Goal: Information Seeking & Learning: Learn about a topic

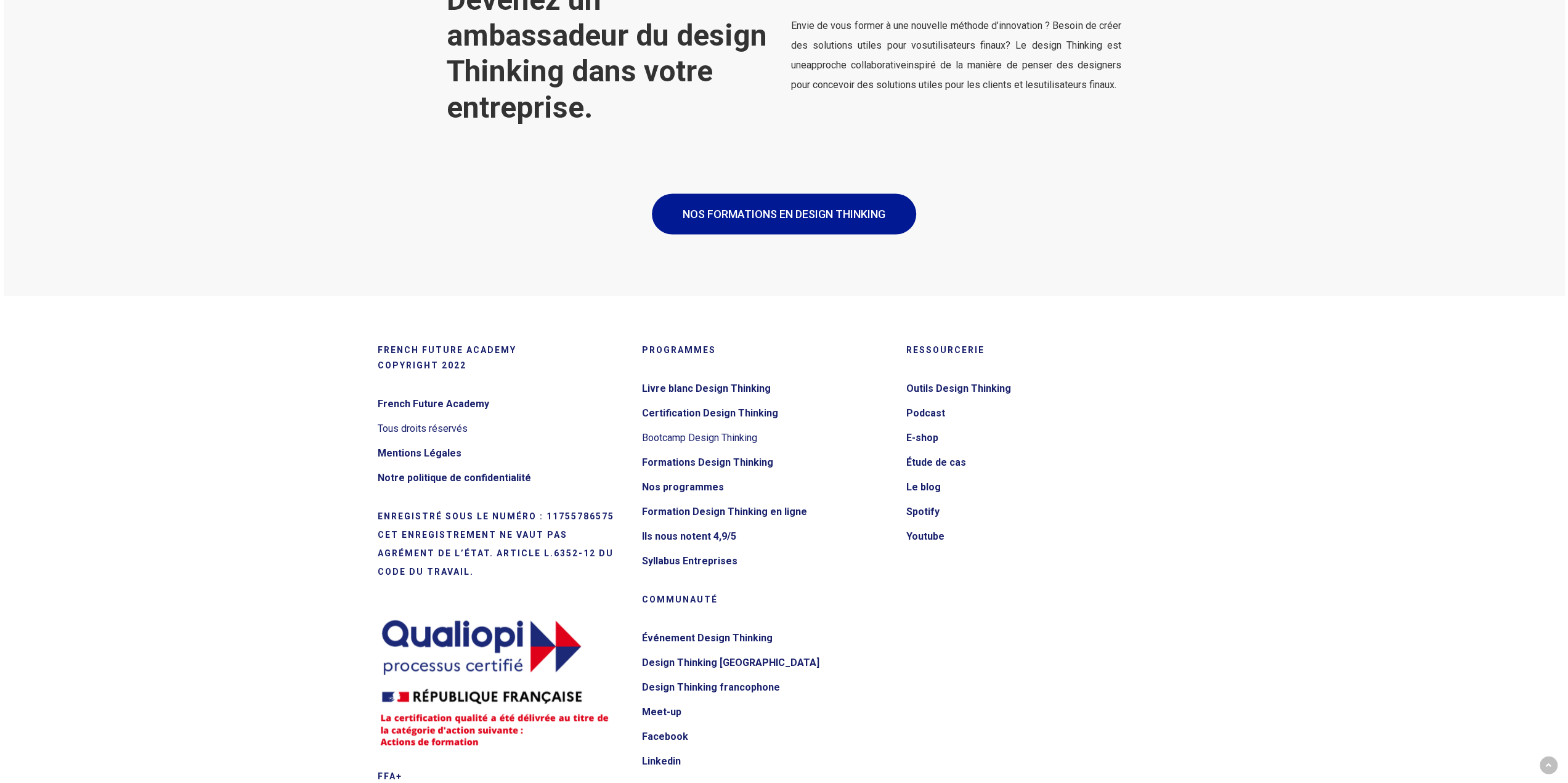
scroll to position [2279, 0]
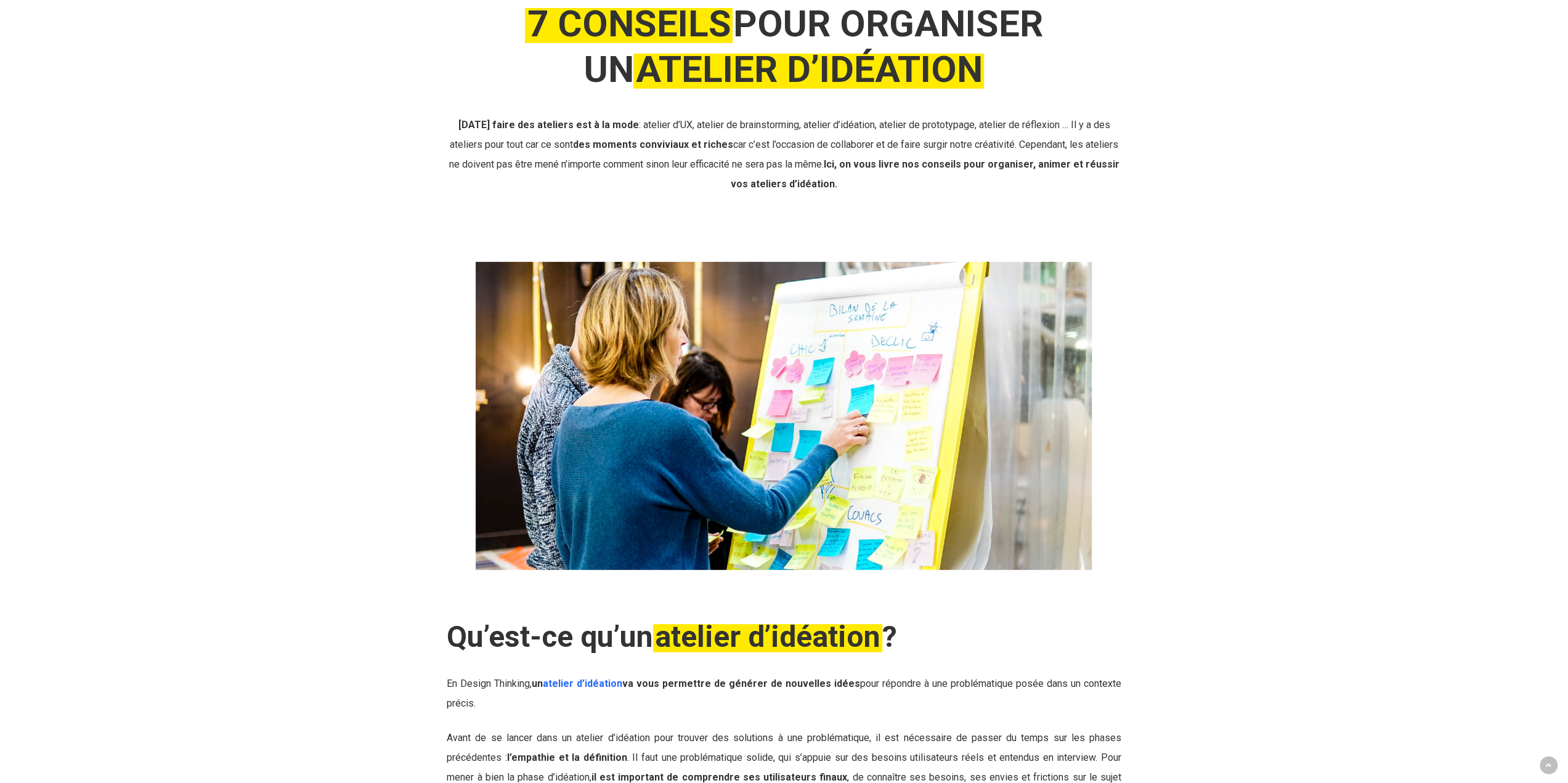
scroll to position [308, 0]
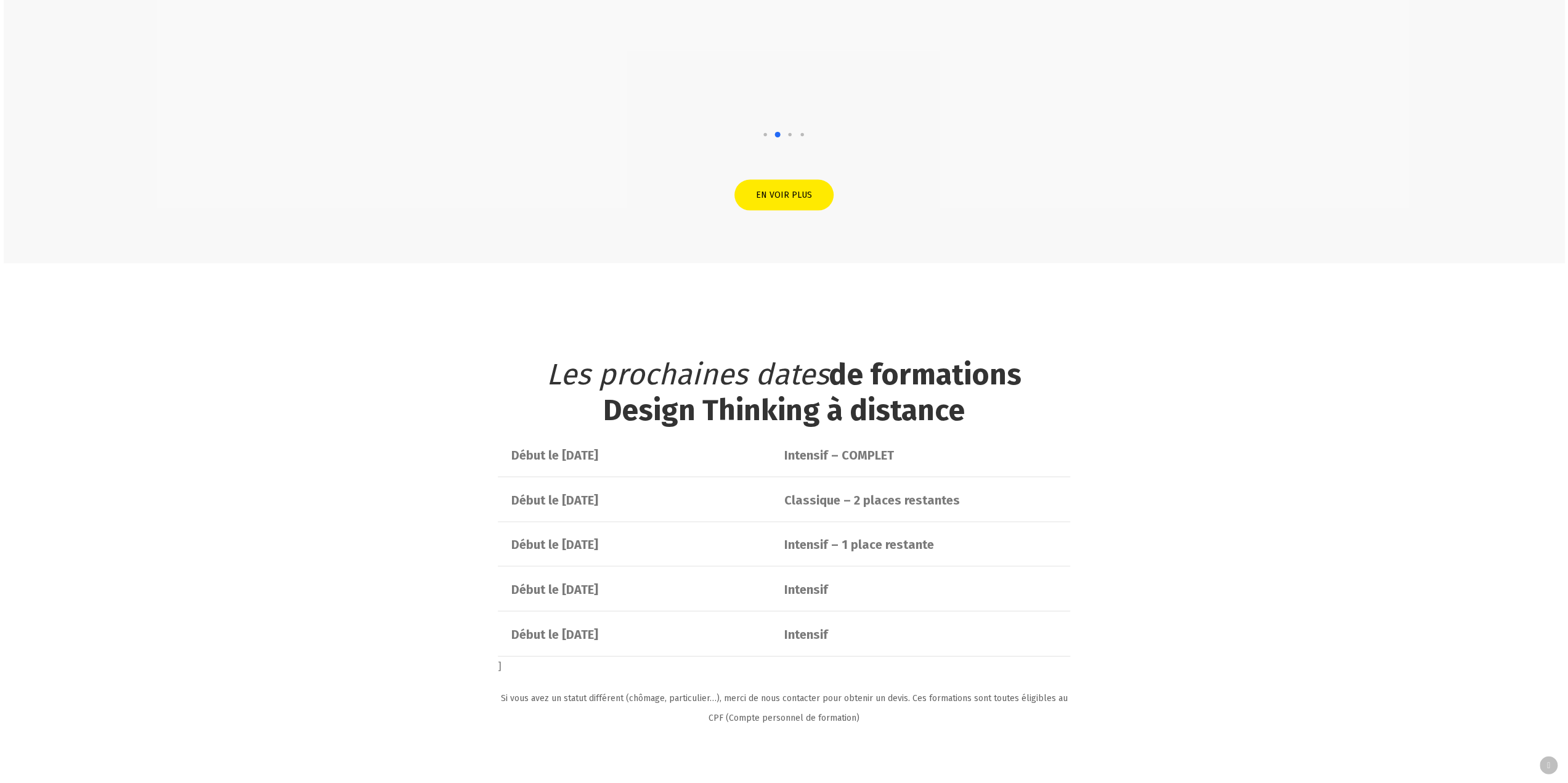
scroll to position [2401, 0]
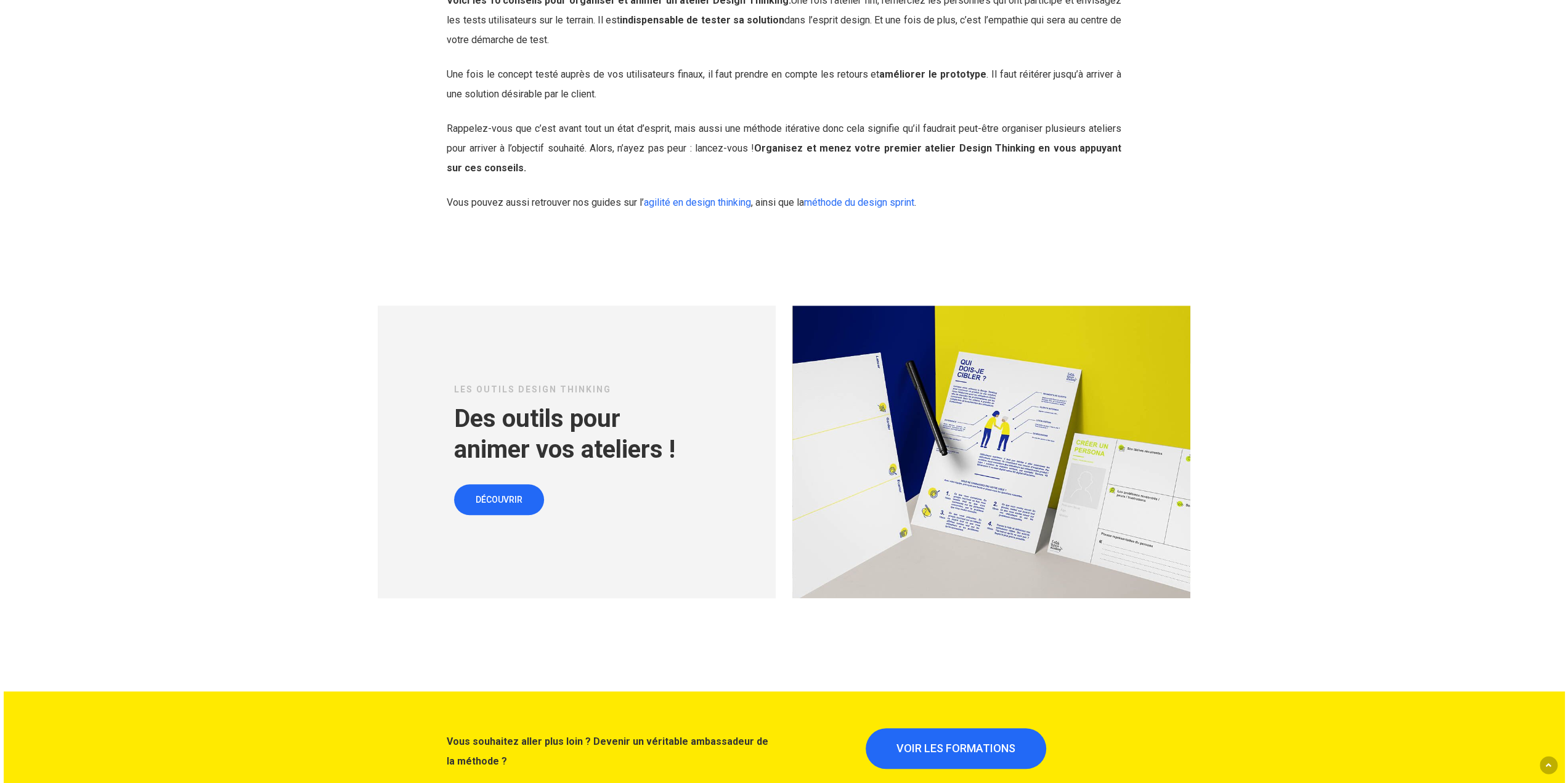
scroll to position [5542, 0]
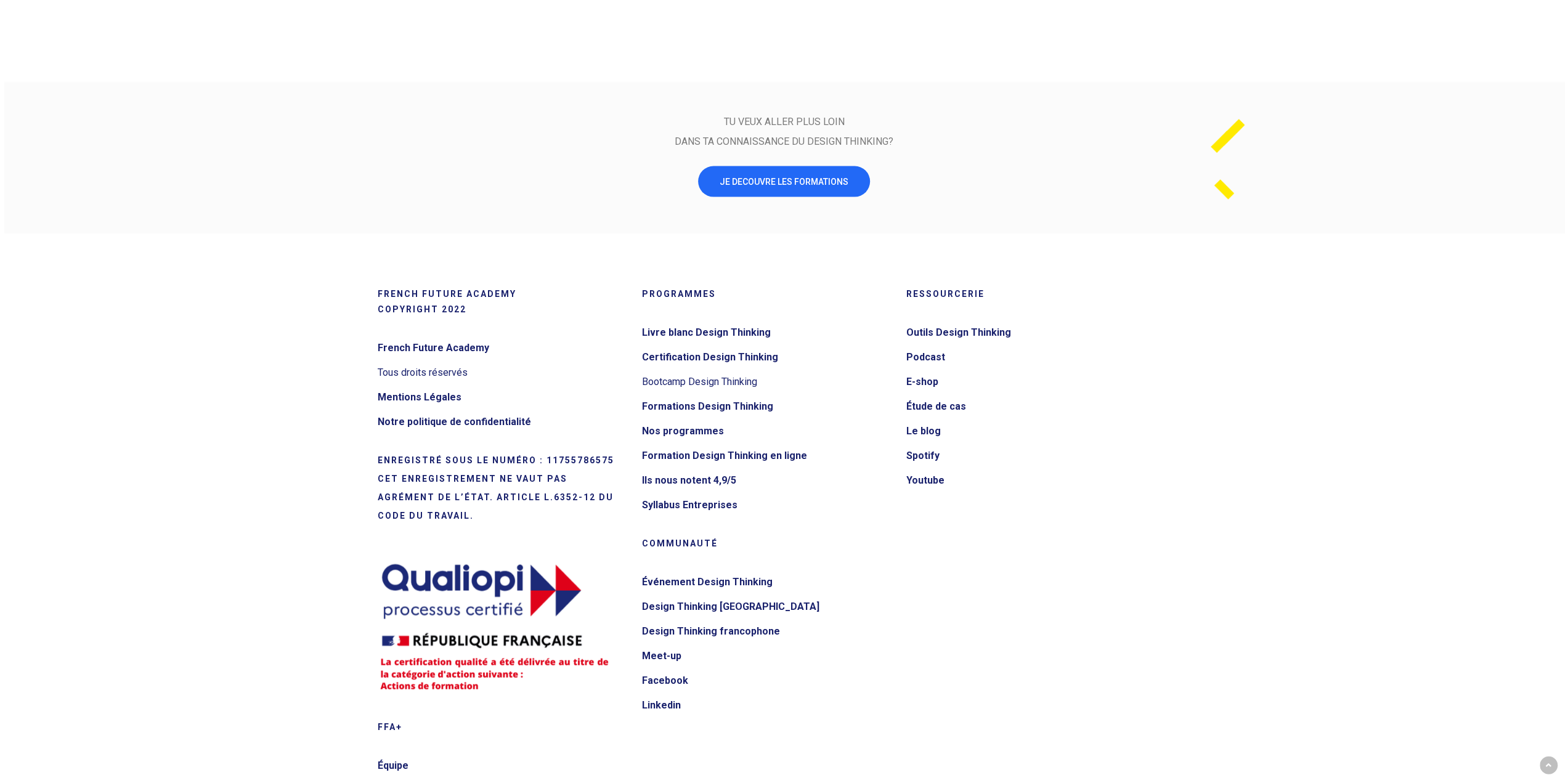
scroll to position [2453, 0]
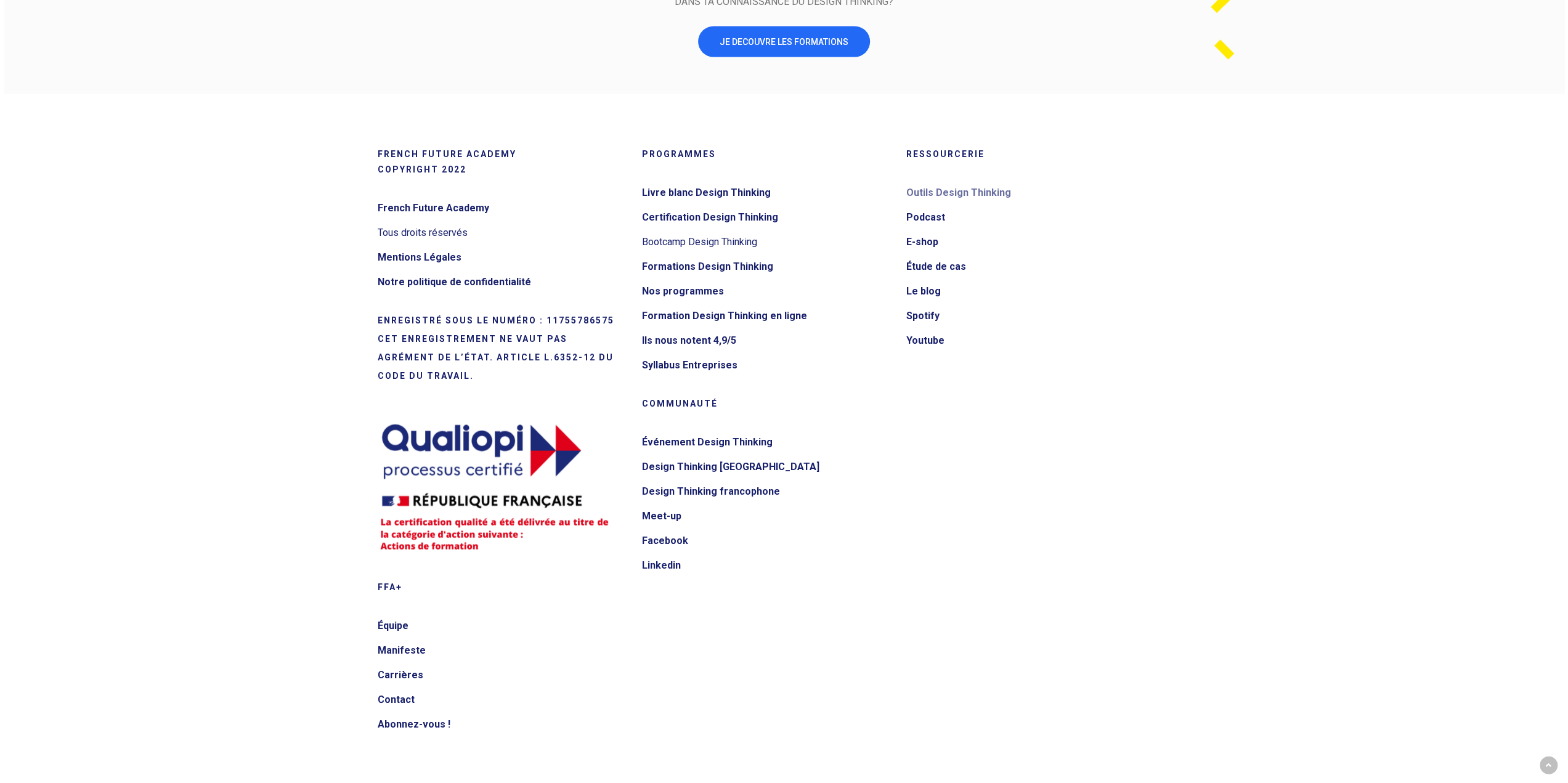
click at [939, 189] on link "Outils Design Thinking" at bounding box center [1030, 192] width 248 height 20
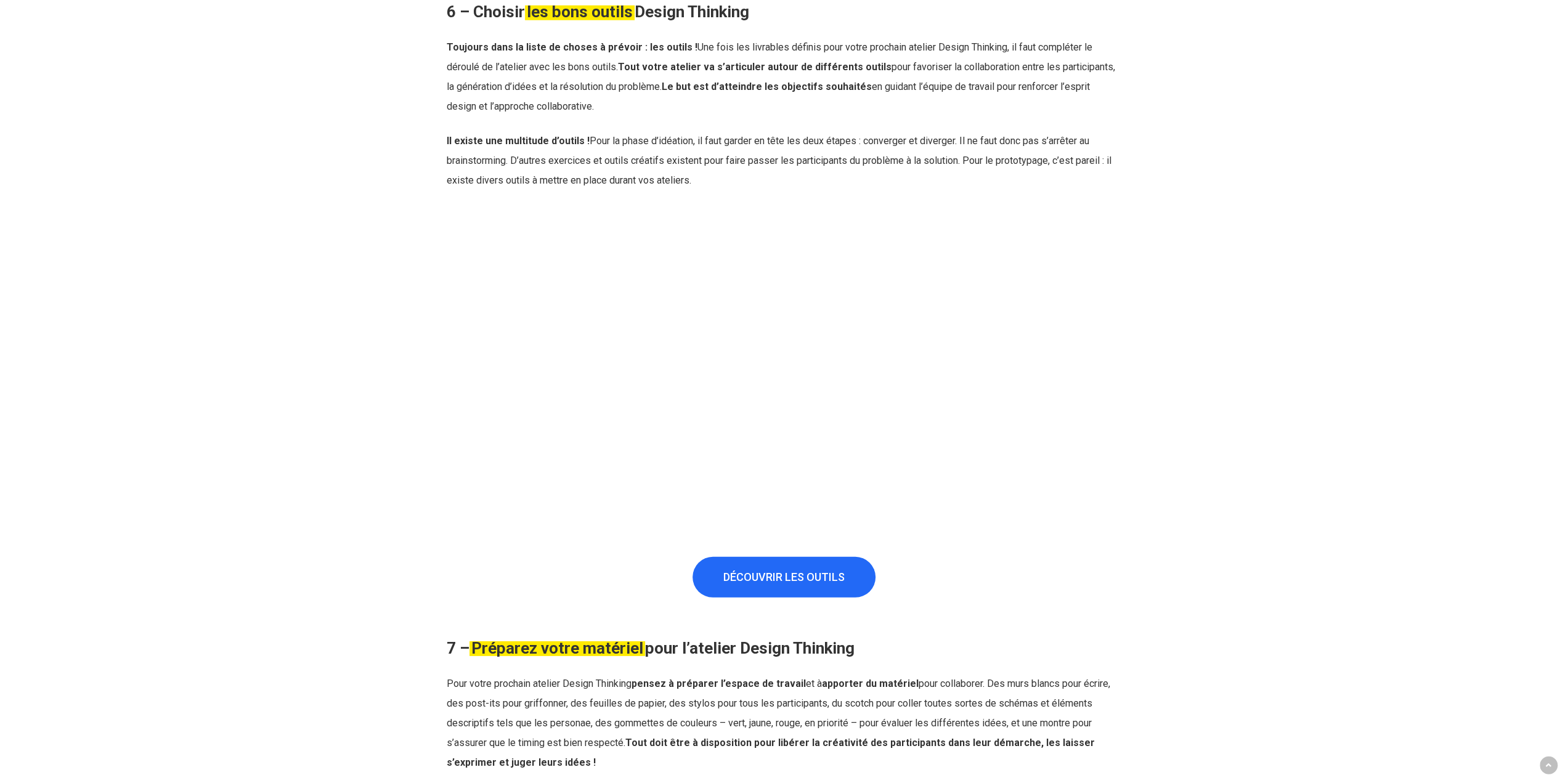
scroll to position [3572, 0]
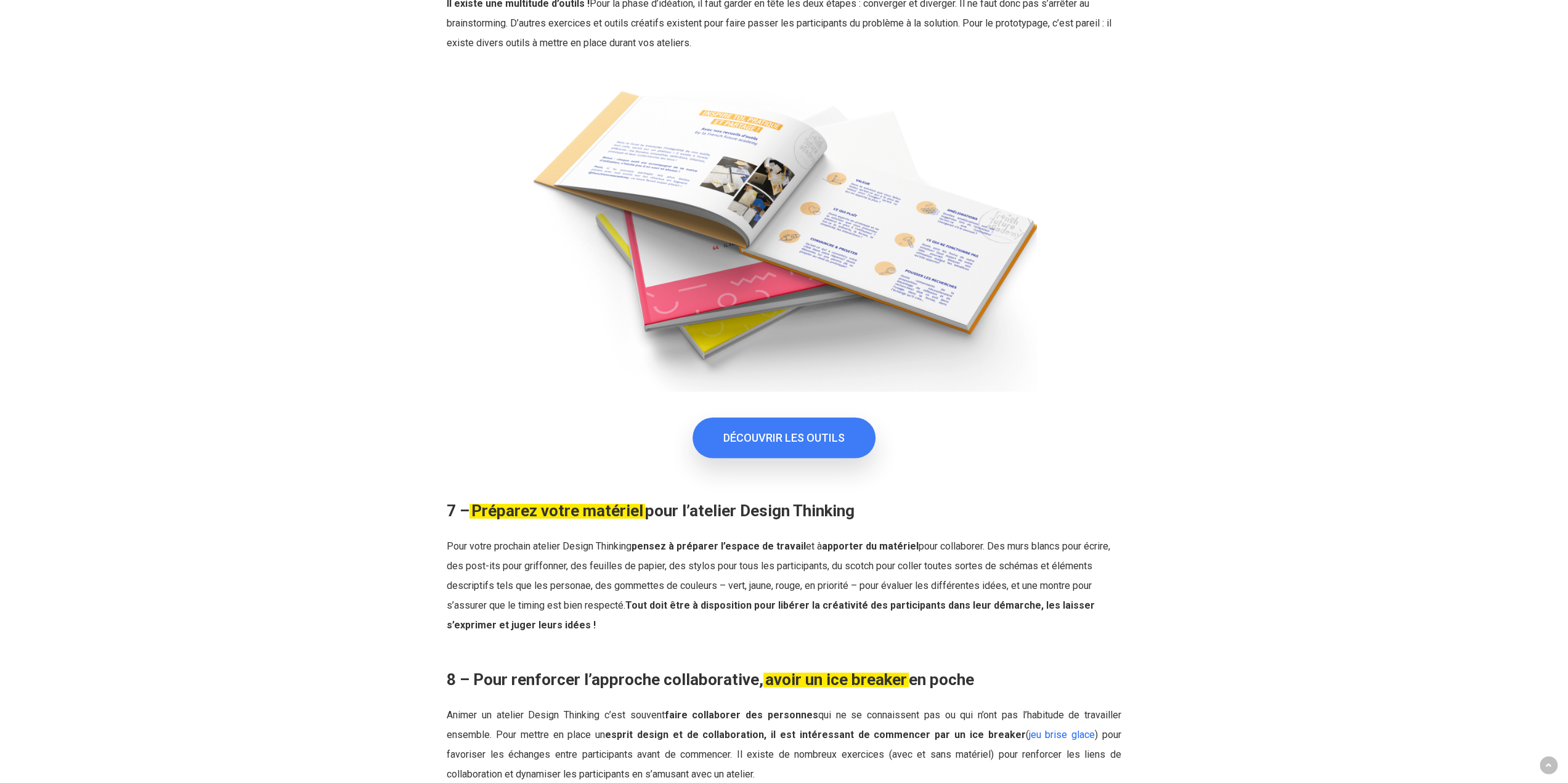
click at [832, 417] on link "DÉCOUVRIR LES OUTILS" at bounding box center [784, 438] width 183 height 41
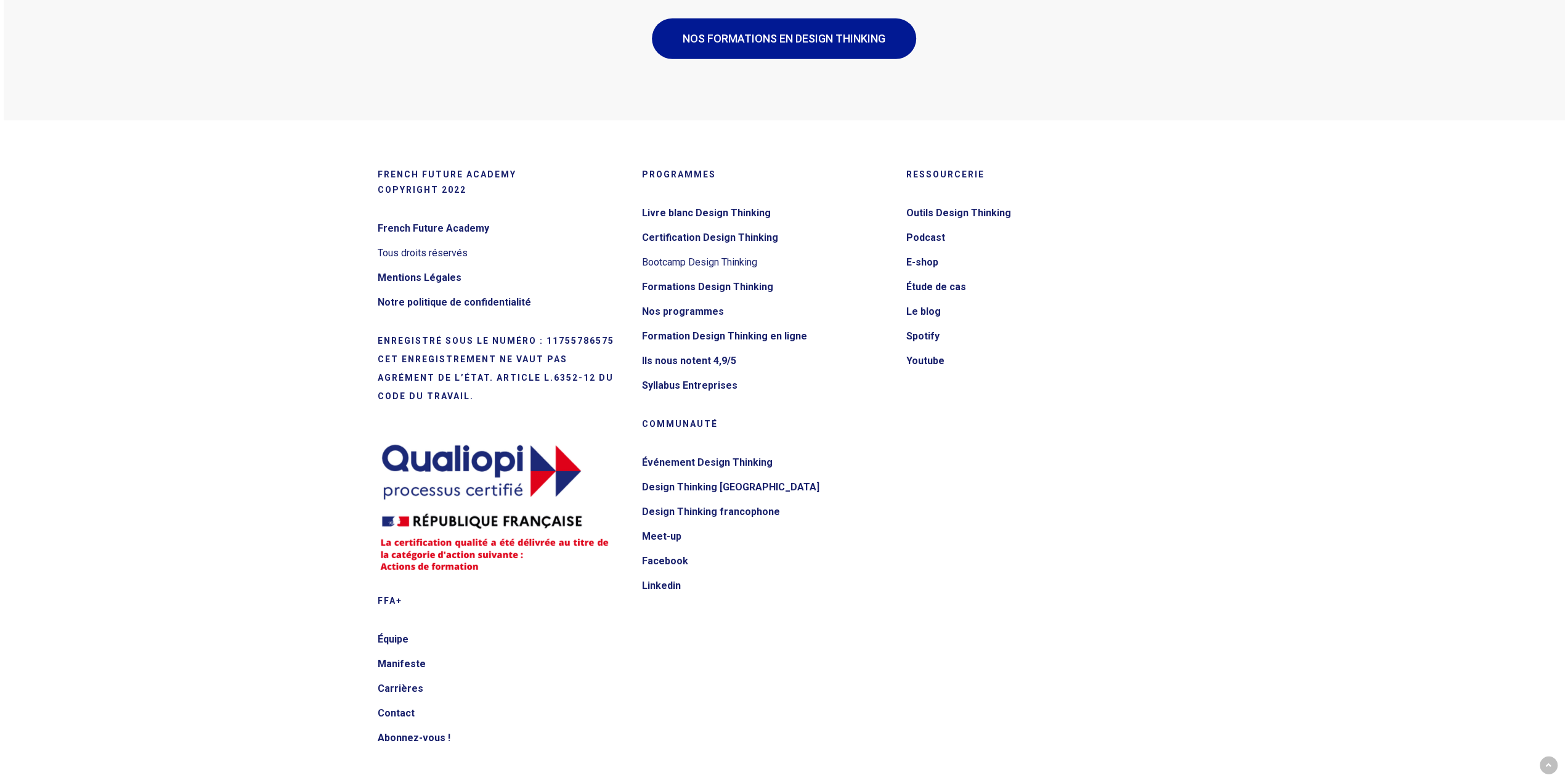
scroll to position [3159, 0]
